Goal: Task Accomplishment & Management: Use online tool/utility

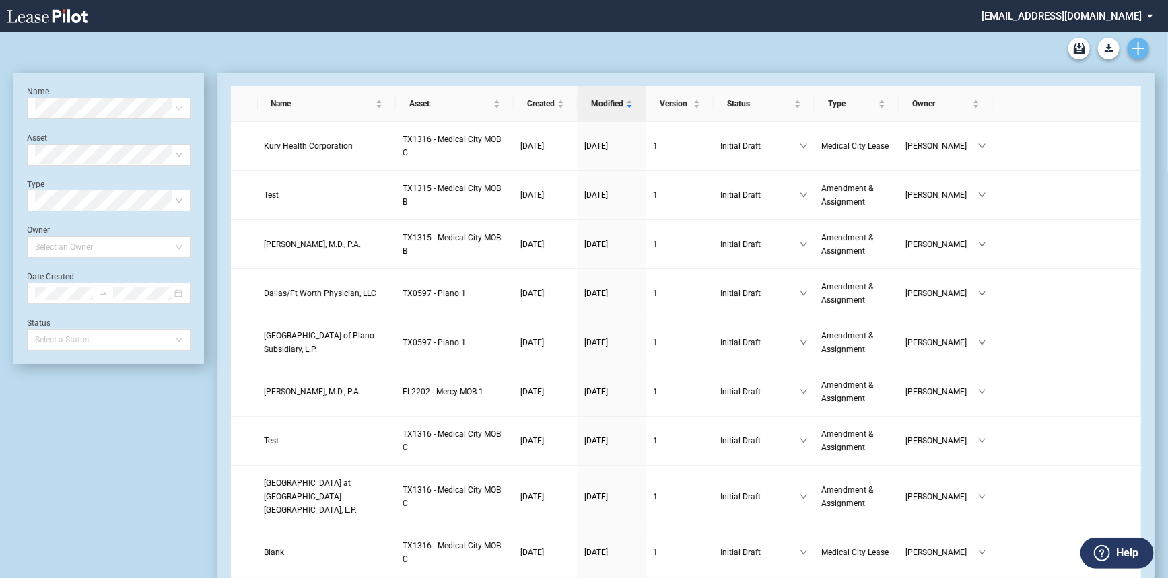
click at [1137, 54] on use "Create new document" at bounding box center [1138, 48] width 12 height 12
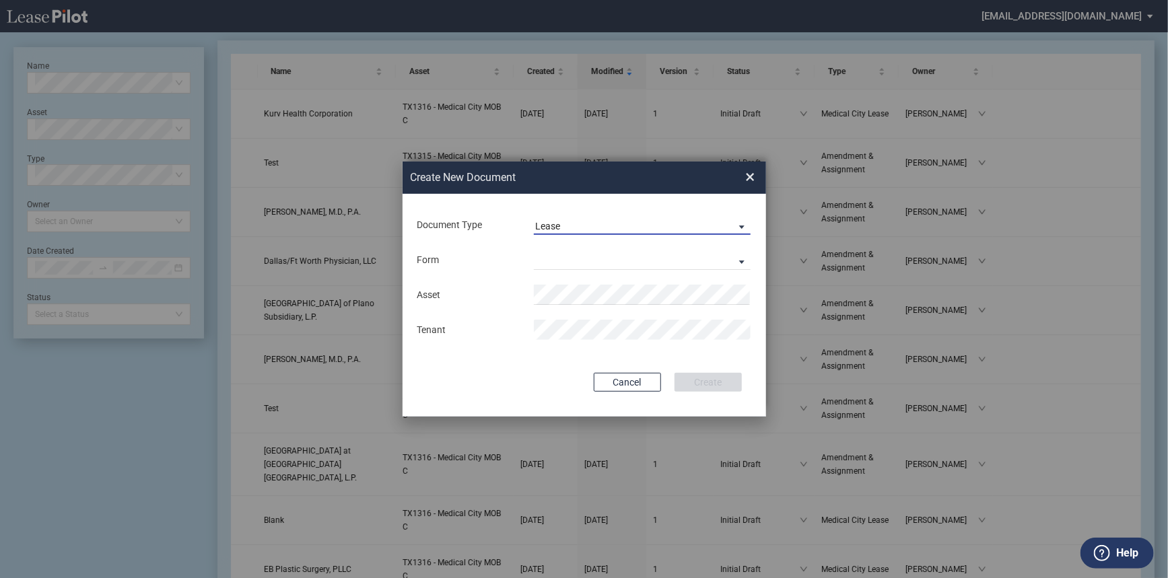
click at [579, 227] on span "Lease" at bounding box center [631, 226] width 193 height 13
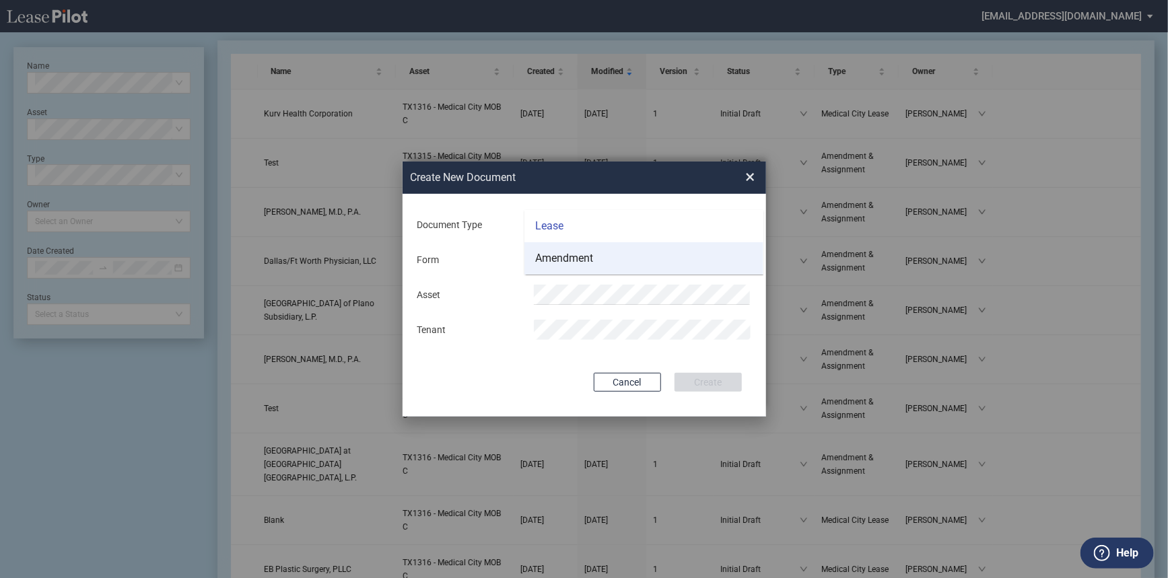
click at [586, 253] on div "Amendment" at bounding box center [564, 258] width 58 height 15
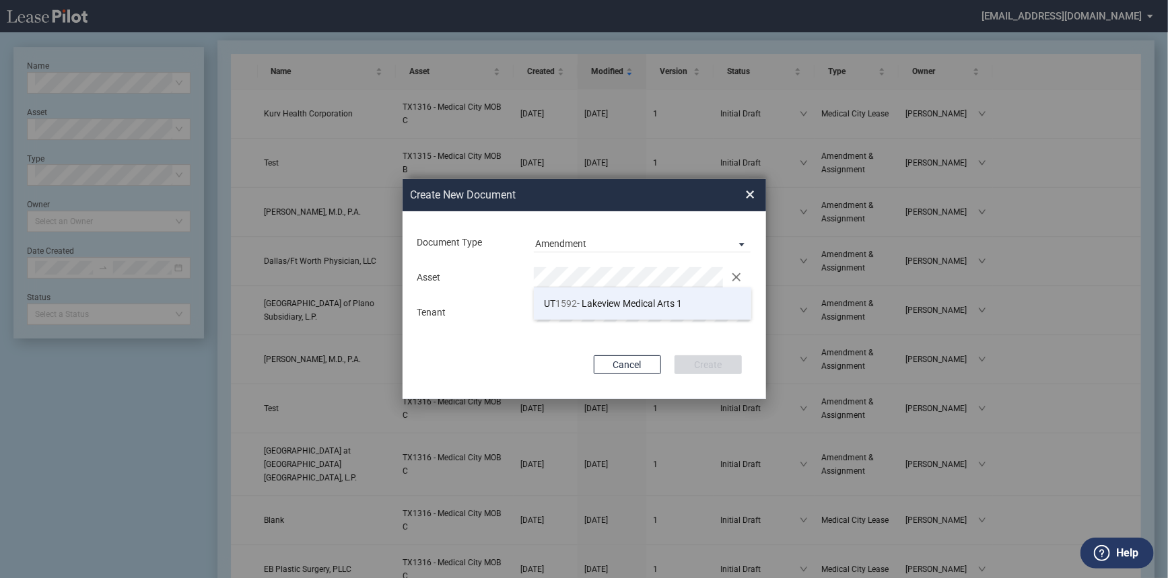
click at [584, 311] on li "UT 1592 - Lakeview Medical Arts 1" at bounding box center [642, 303] width 217 height 32
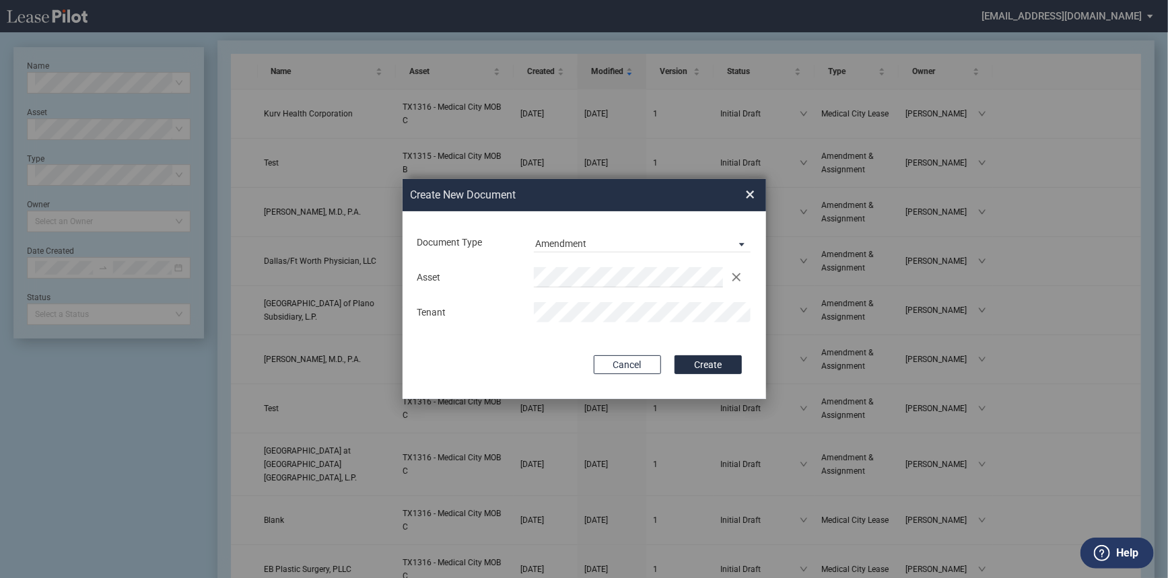
click at [732, 365] on button "Create" at bounding box center [707, 364] width 67 height 19
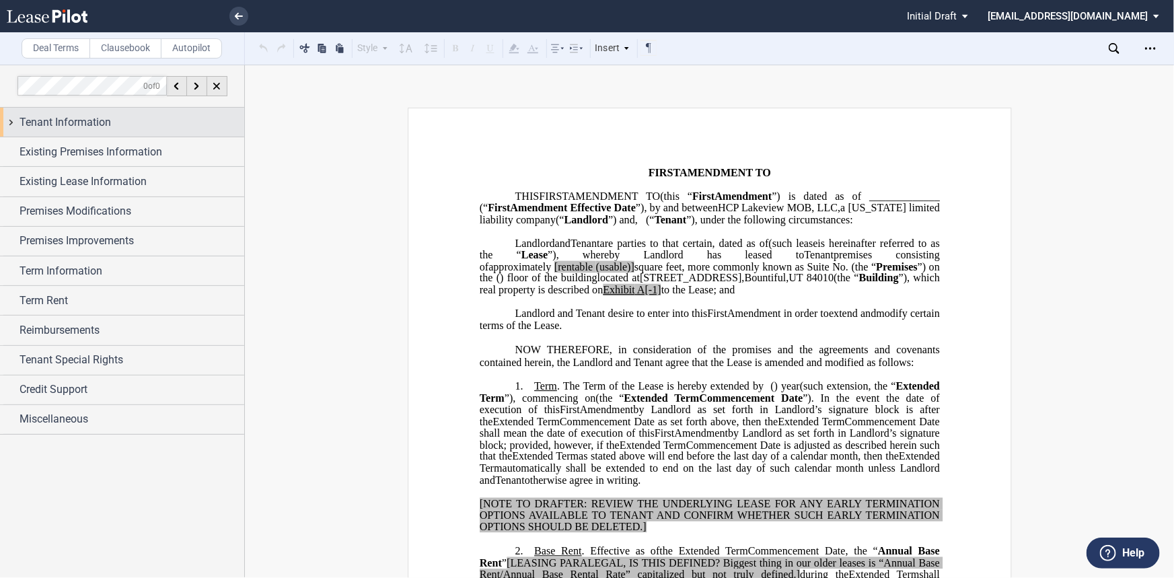
click at [162, 122] on div "Tenant Information" at bounding box center [132, 122] width 225 height 16
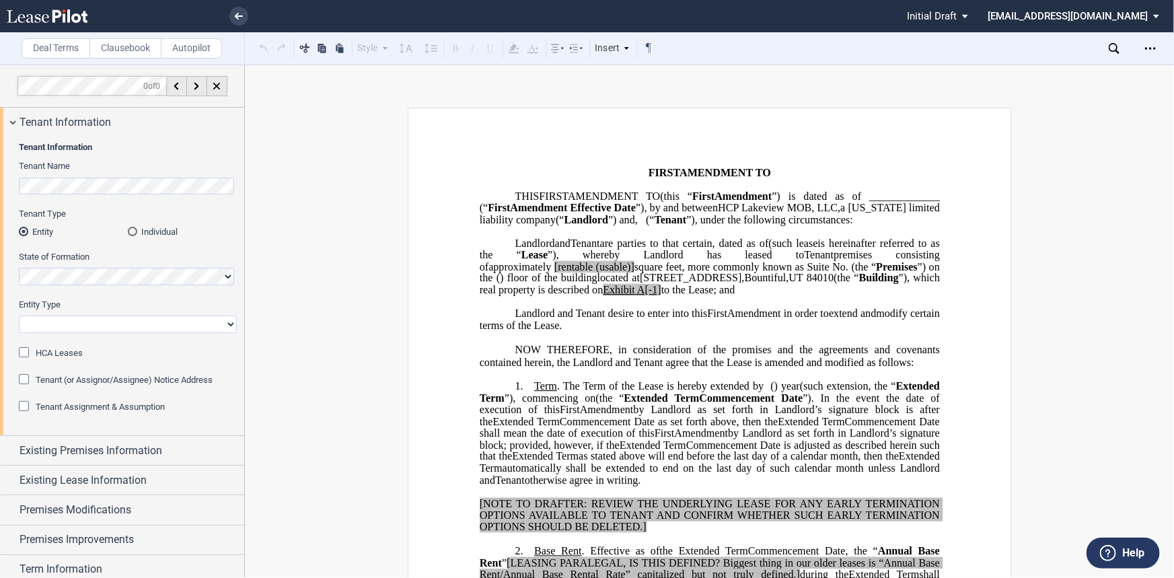
click at [1144, 54] on div "Open Lease options menu" at bounding box center [1151, 49] width 22 height 22
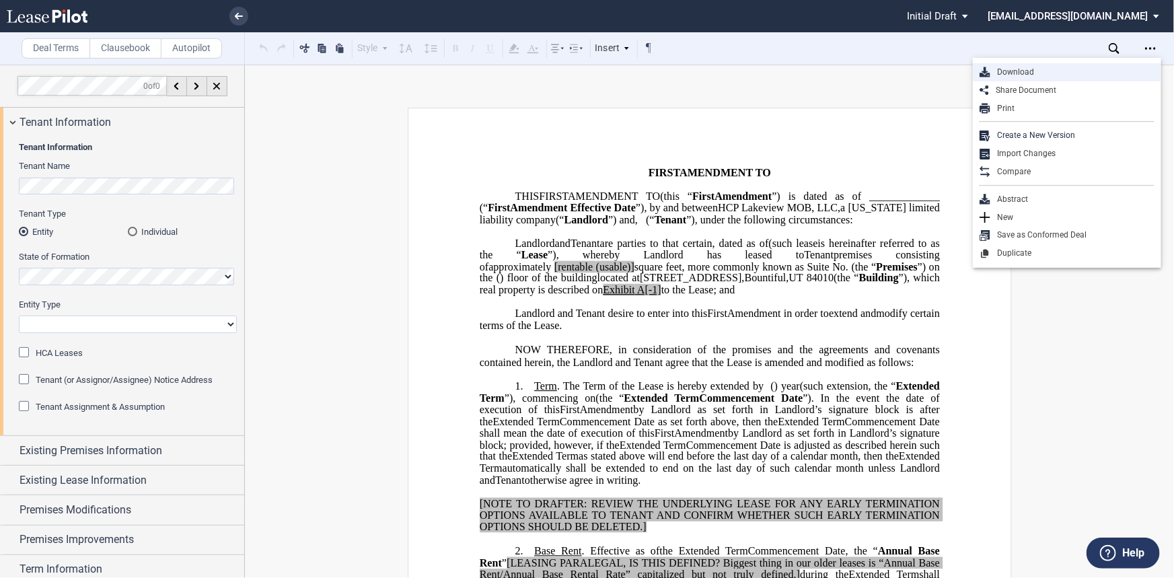
click at [1079, 72] on div "Download" at bounding box center [1073, 72] width 164 height 11
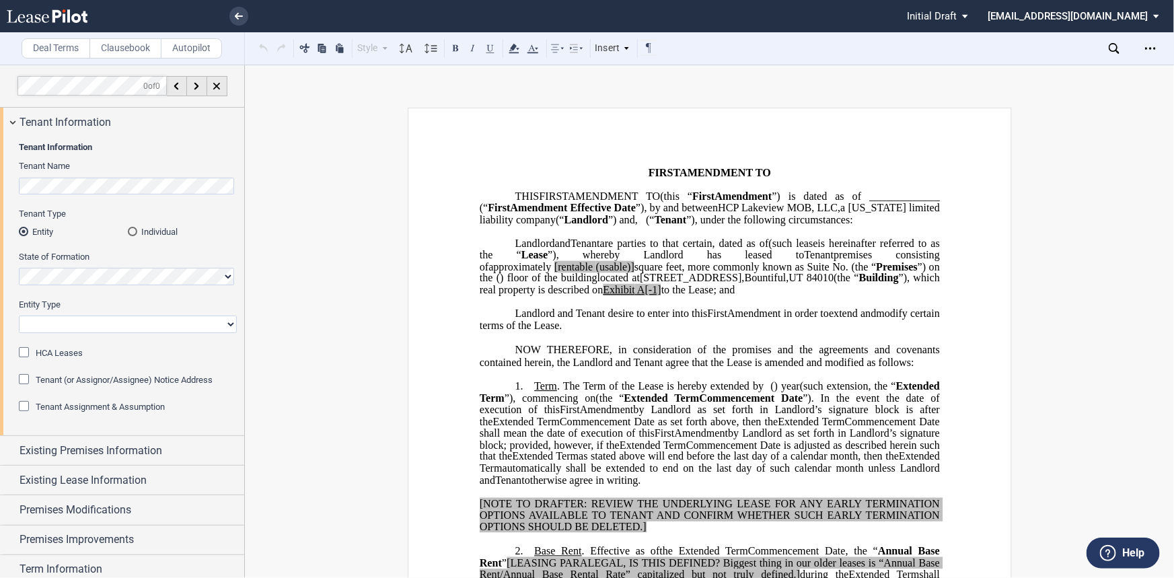
click at [736, 343] on p "﻿" at bounding box center [709, 337] width 460 height 11
